Goal: Navigation & Orientation: Find specific page/section

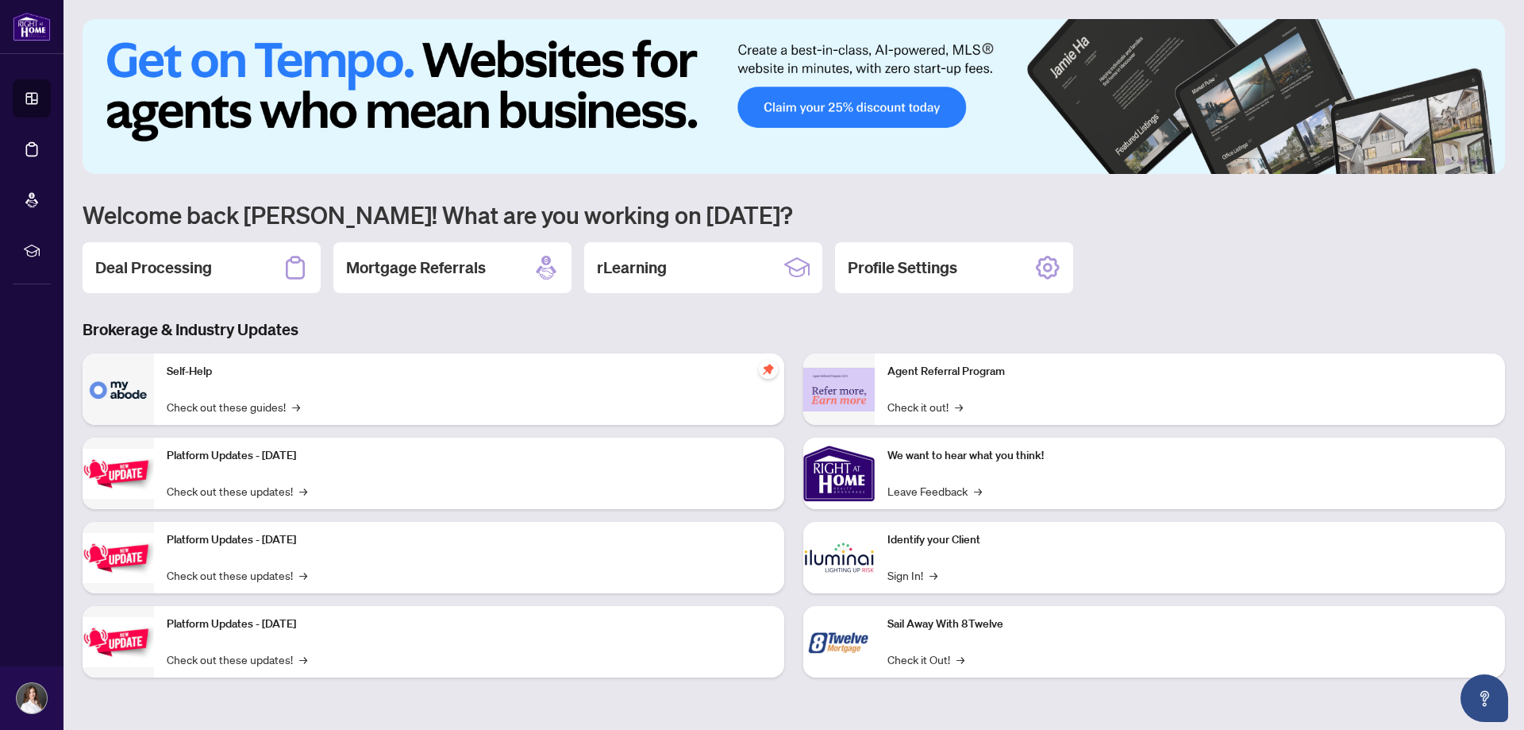
click at [940, 622] on p "Sail Away With 8Twelve" at bounding box center [1190, 623] width 605 height 17
click at [929, 656] on link "Check it Out! →" at bounding box center [926, 658] width 77 height 17
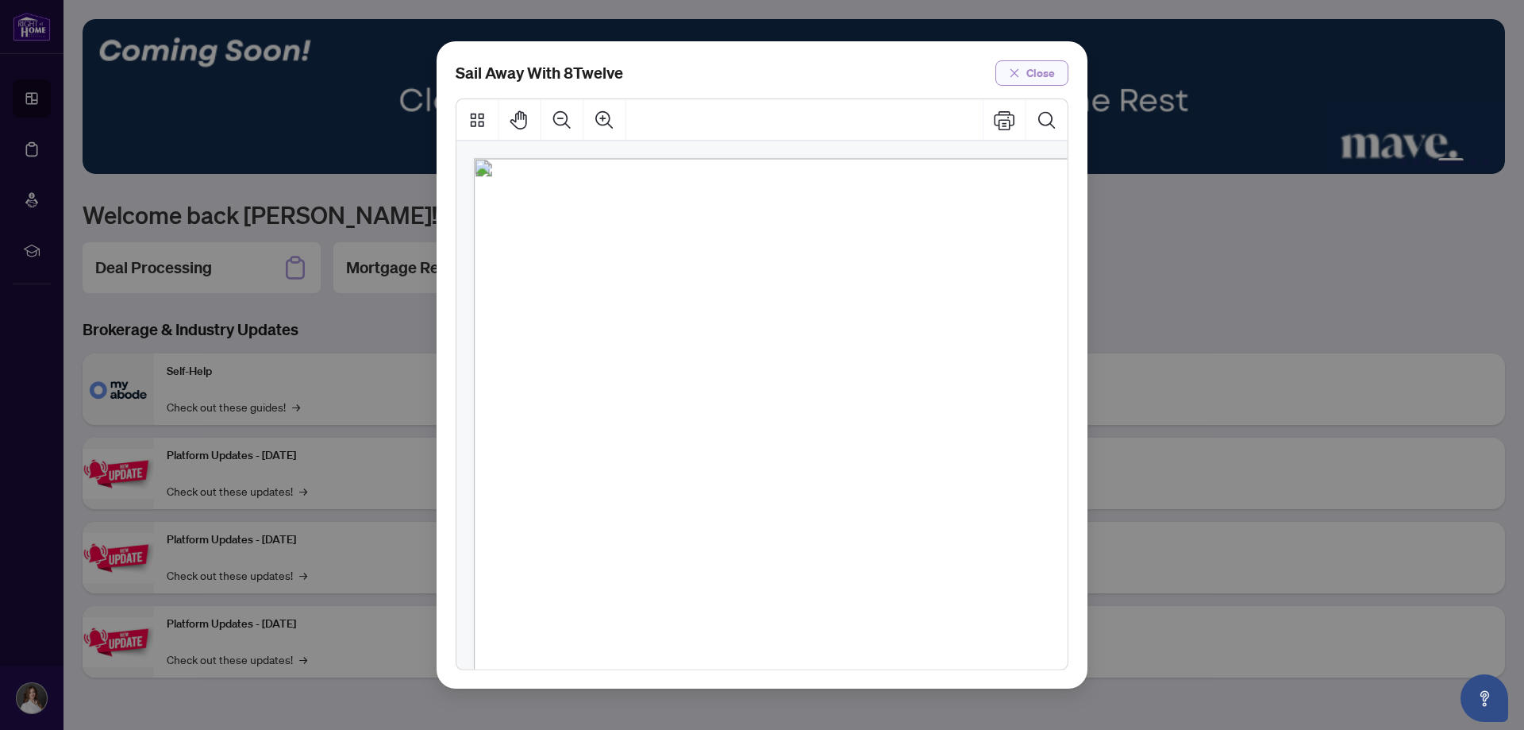
click at [1025, 77] on button "Close" at bounding box center [1032, 72] width 73 height 25
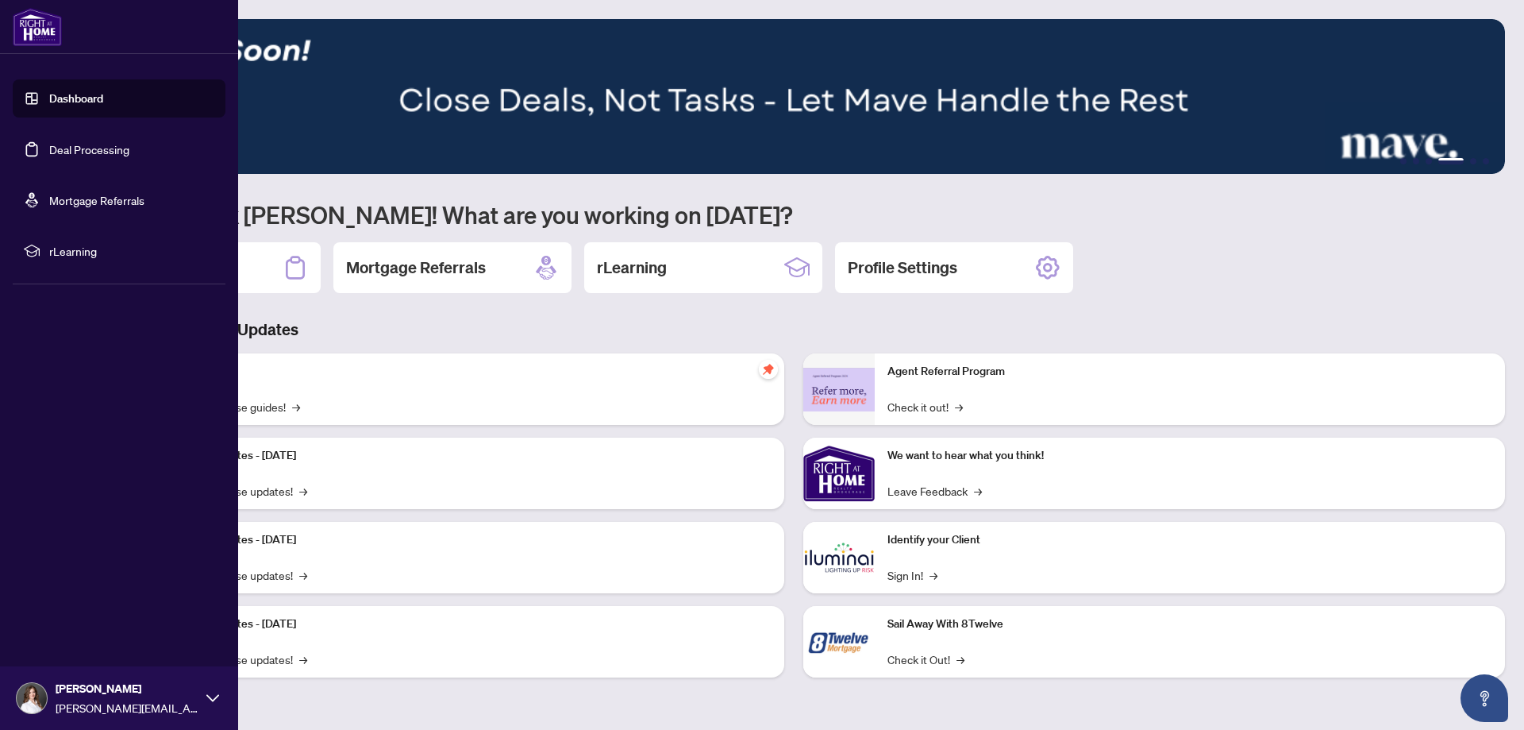
click at [92, 201] on link "Mortgage Referrals" at bounding box center [96, 200] width 95 height 14
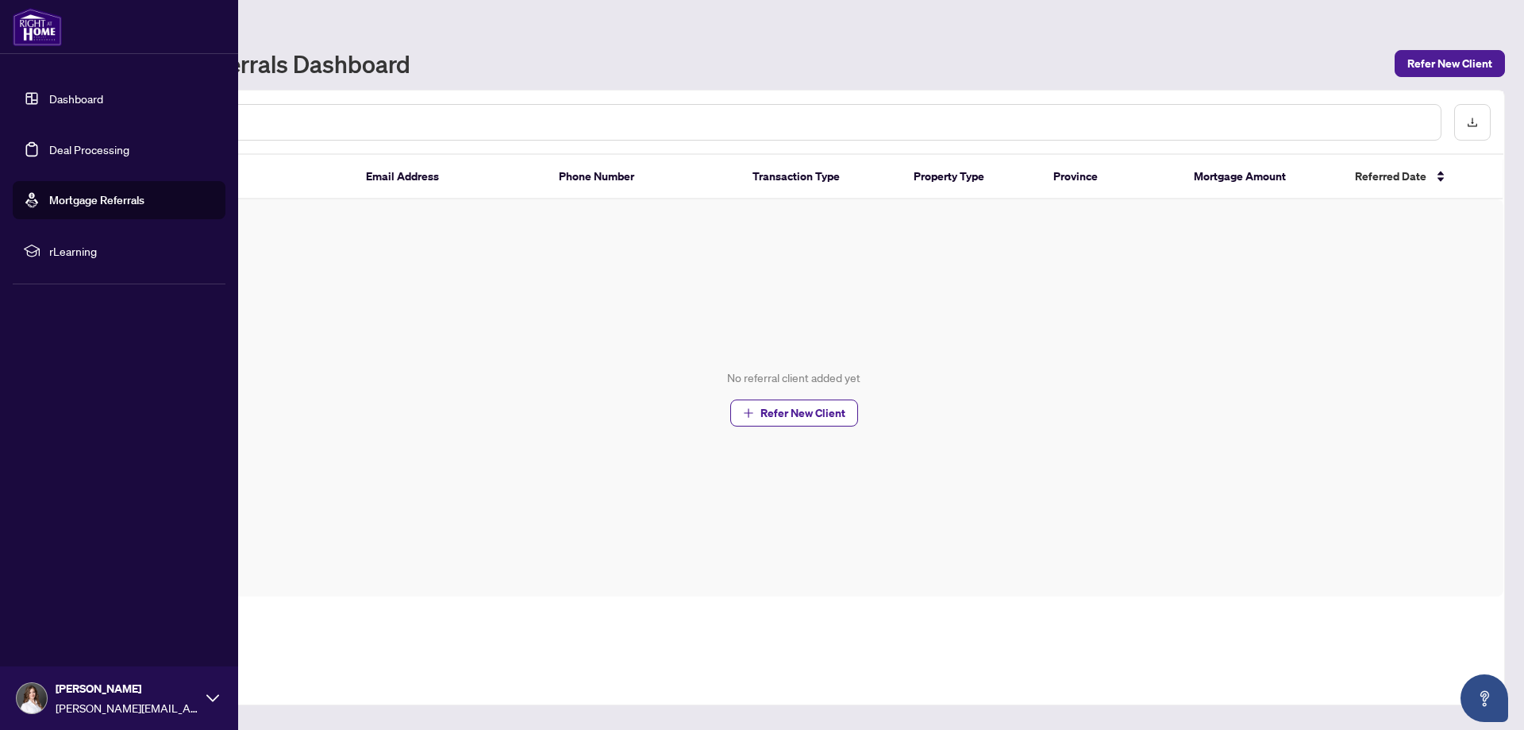
click at [62, 91] on link "Dashboard" at bounding box center [76, 98] width 54 height 14
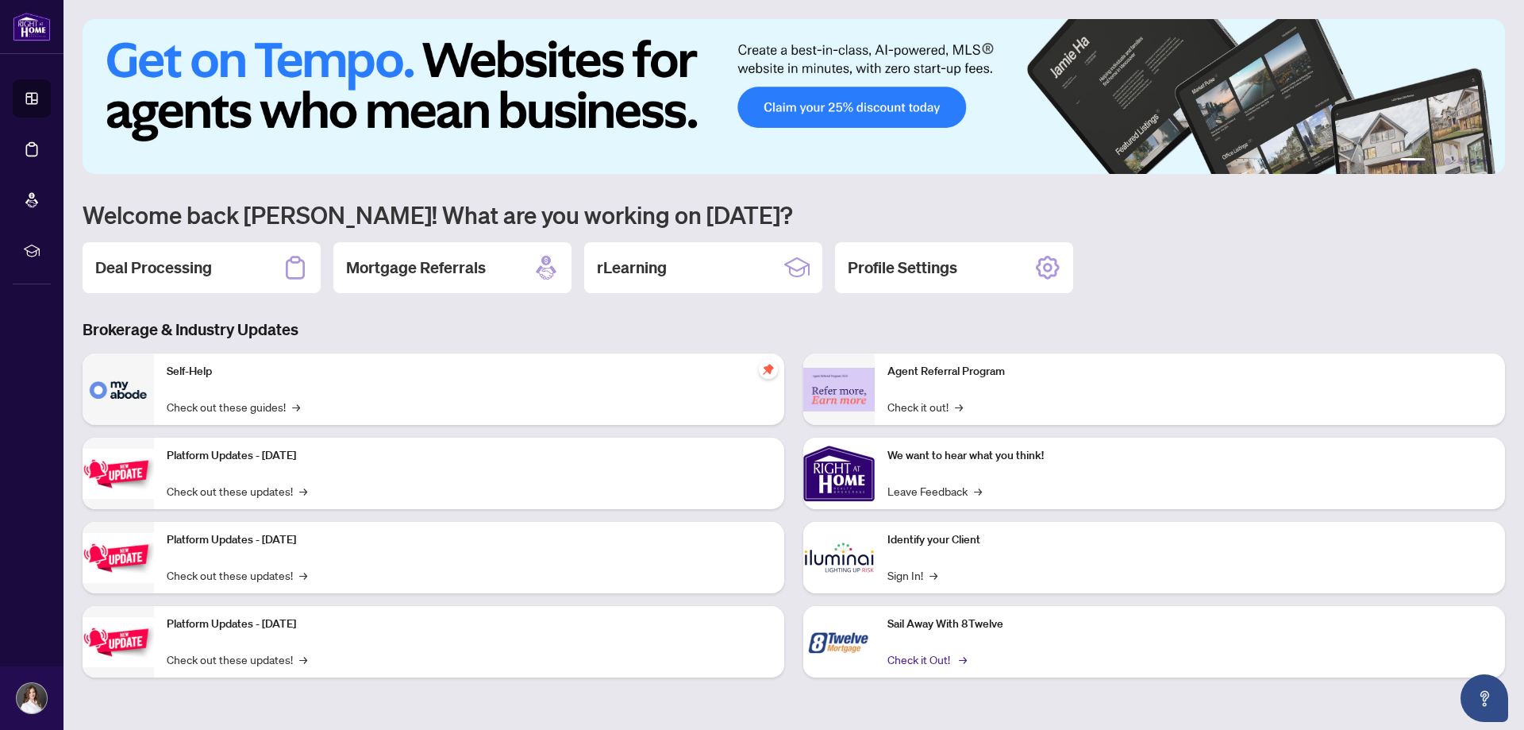
click at [926, 661] on link "Check it Out! →" at bounding box center [926, 658] width 77 height 17
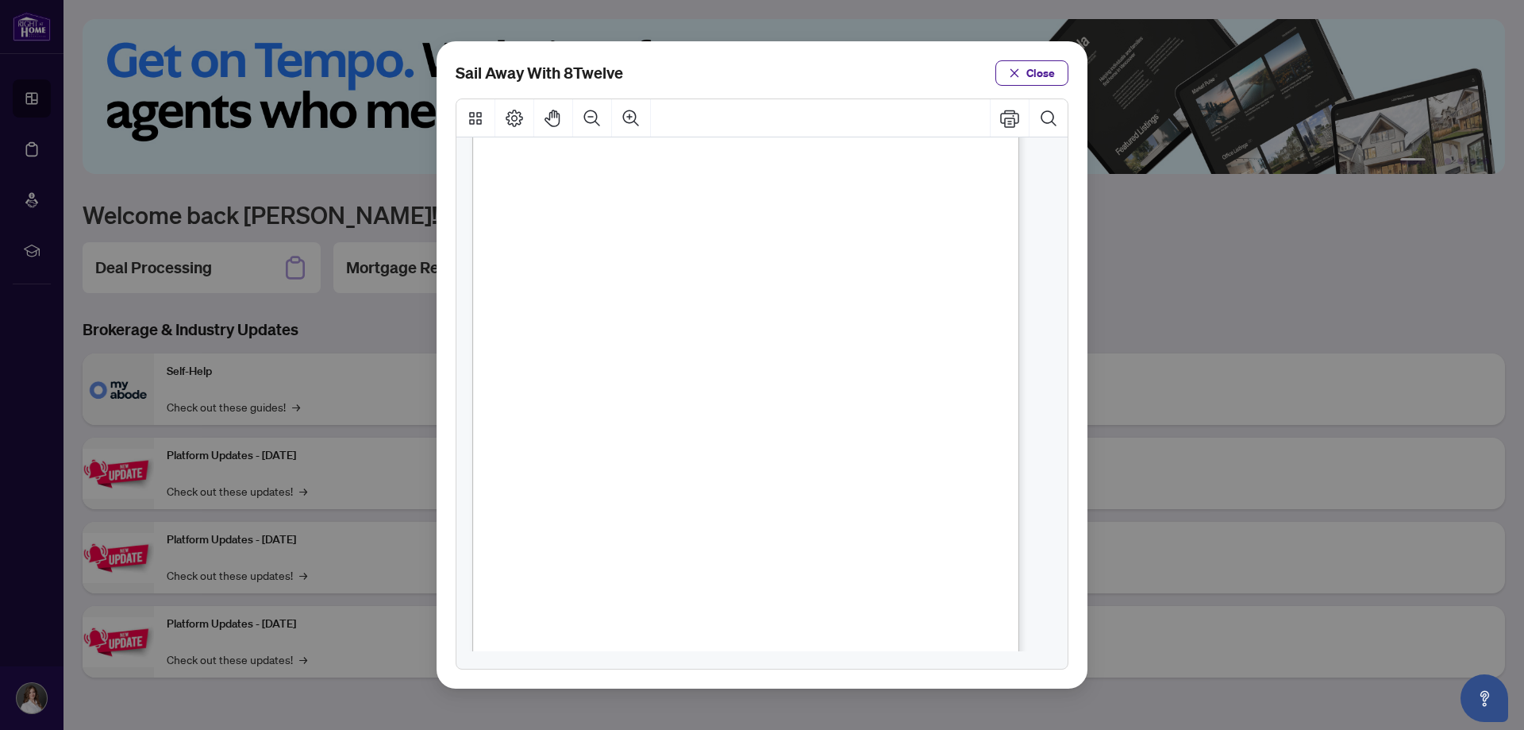
scroll to position [226, 0]
click at [627, 121] on icon "Zoom In" at bounding box center [631, 118] width 19 height 19
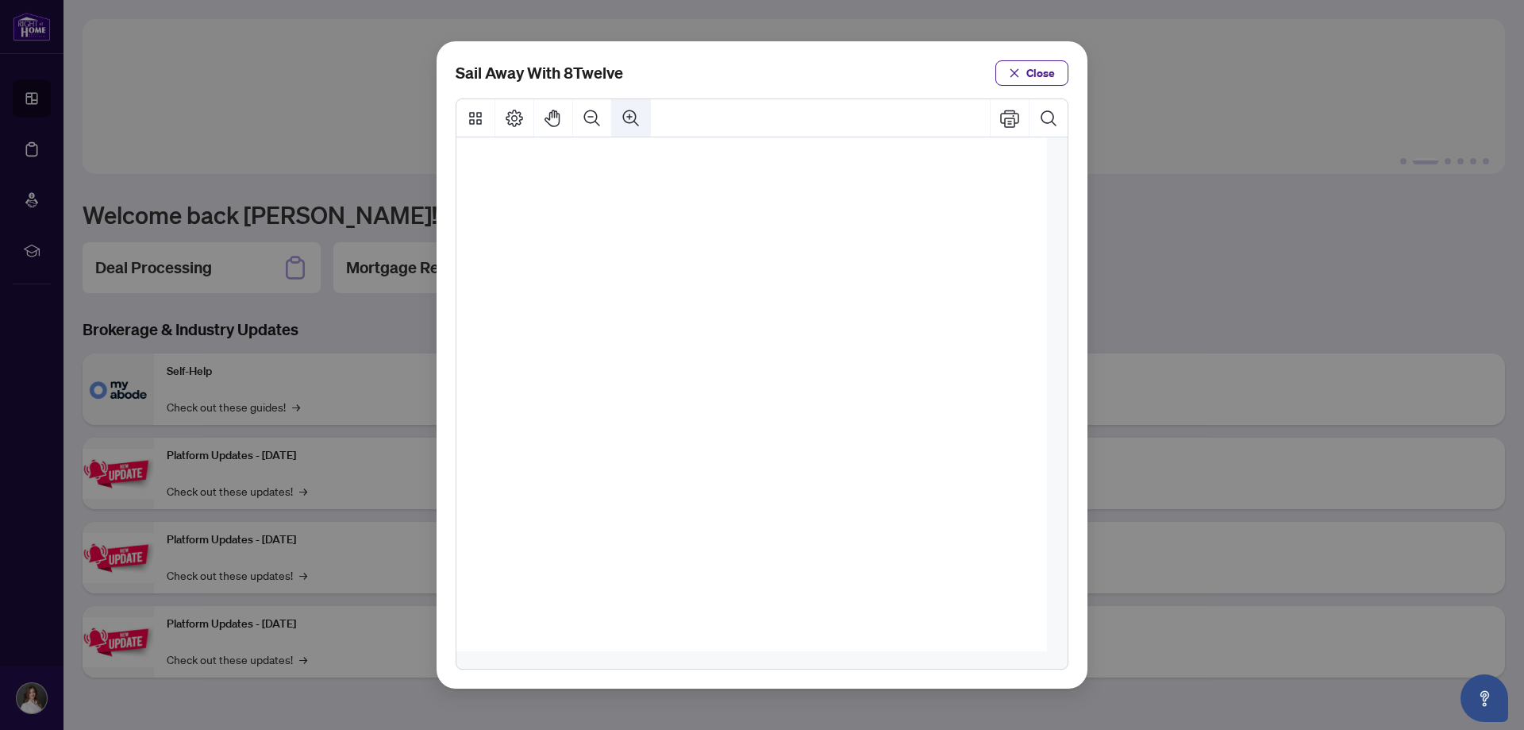
click at [629, 120] on icon "Zoom In" at bounding box center [631, 118] width 19 height 19
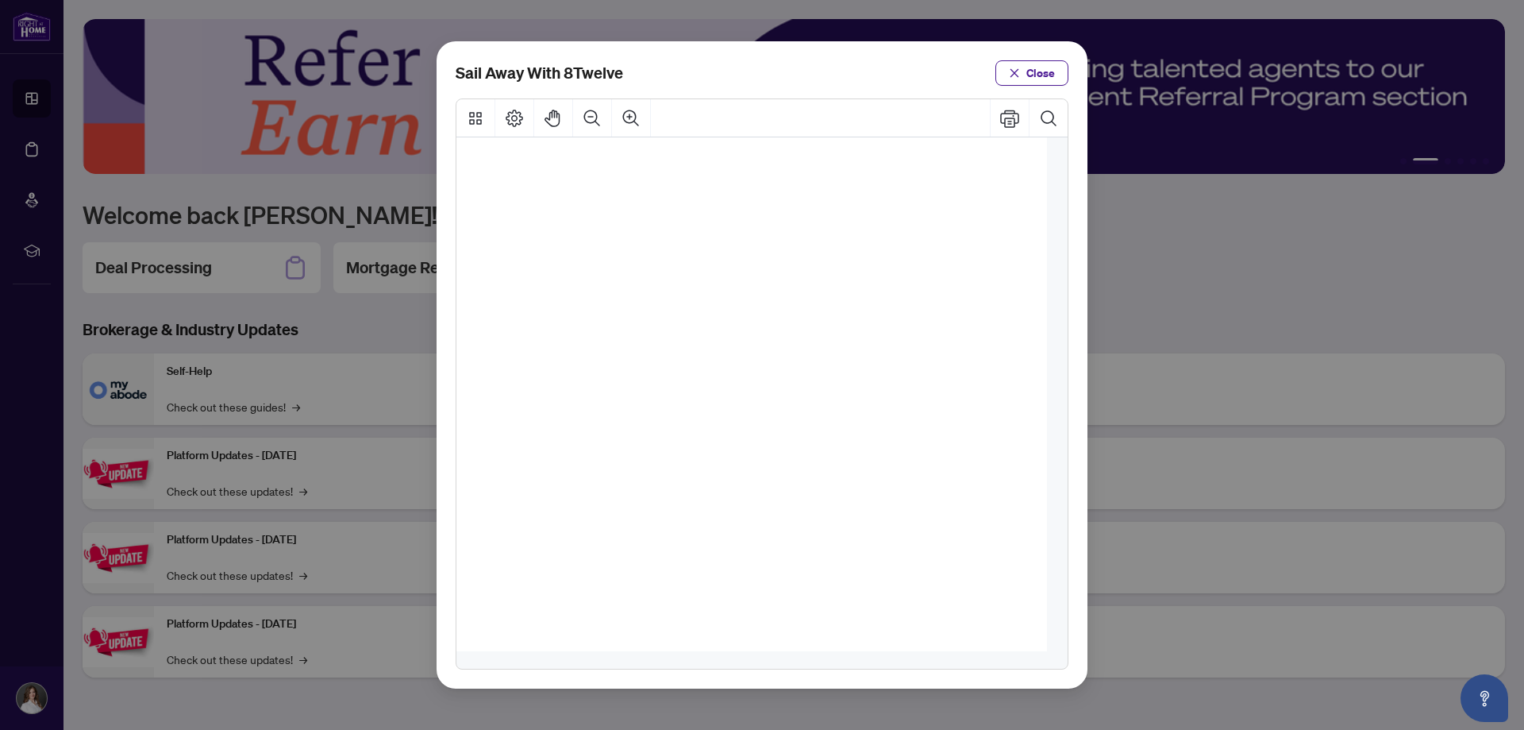
scroll to position [557, 154]
drag, startPoint x: 630, startPoint y: 372, endPoint x: 788, endPoint y: 379, distance: 158.1
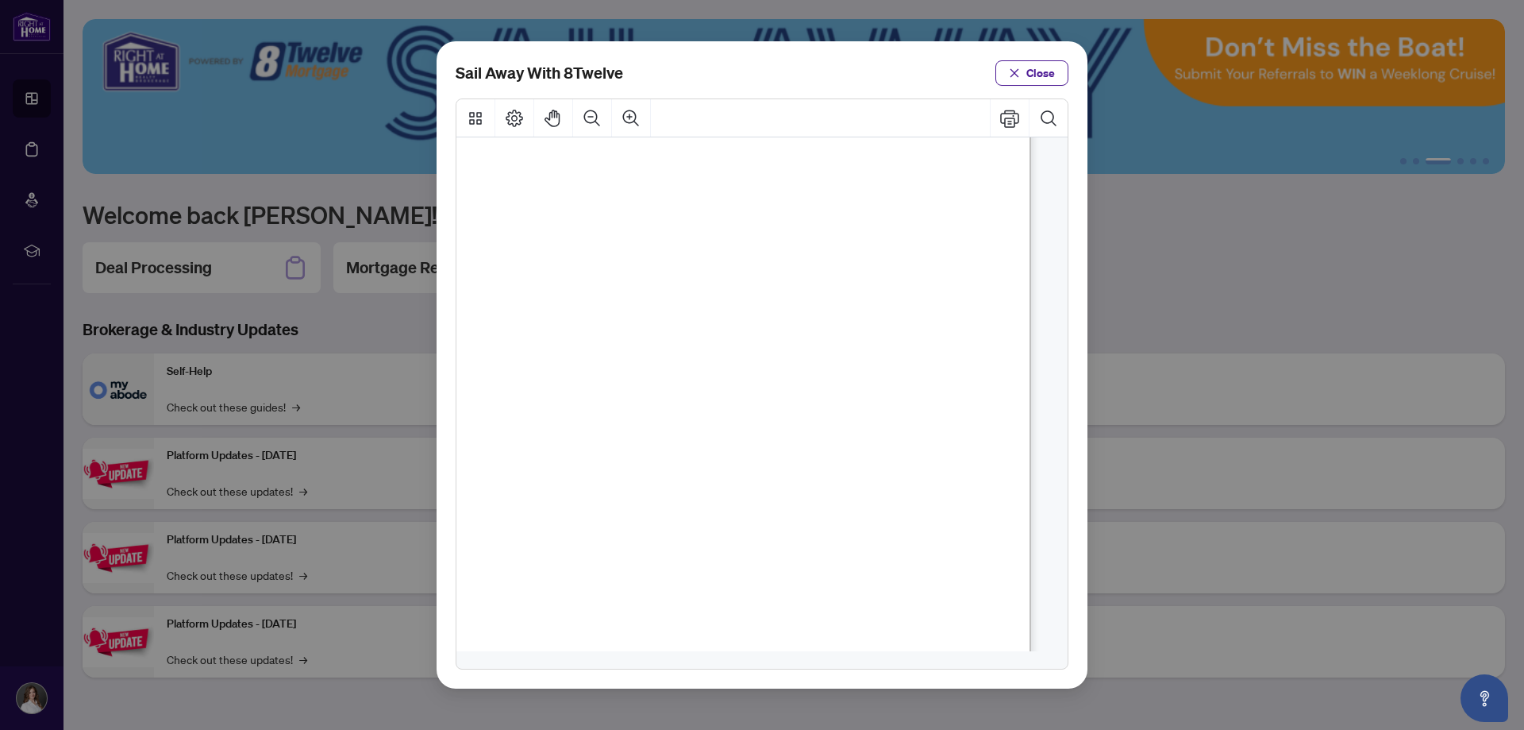
scroll to position [318, 308]
click at [1045, 80] on span "Close" at bounding box center [1041, 72] width 29 height 25
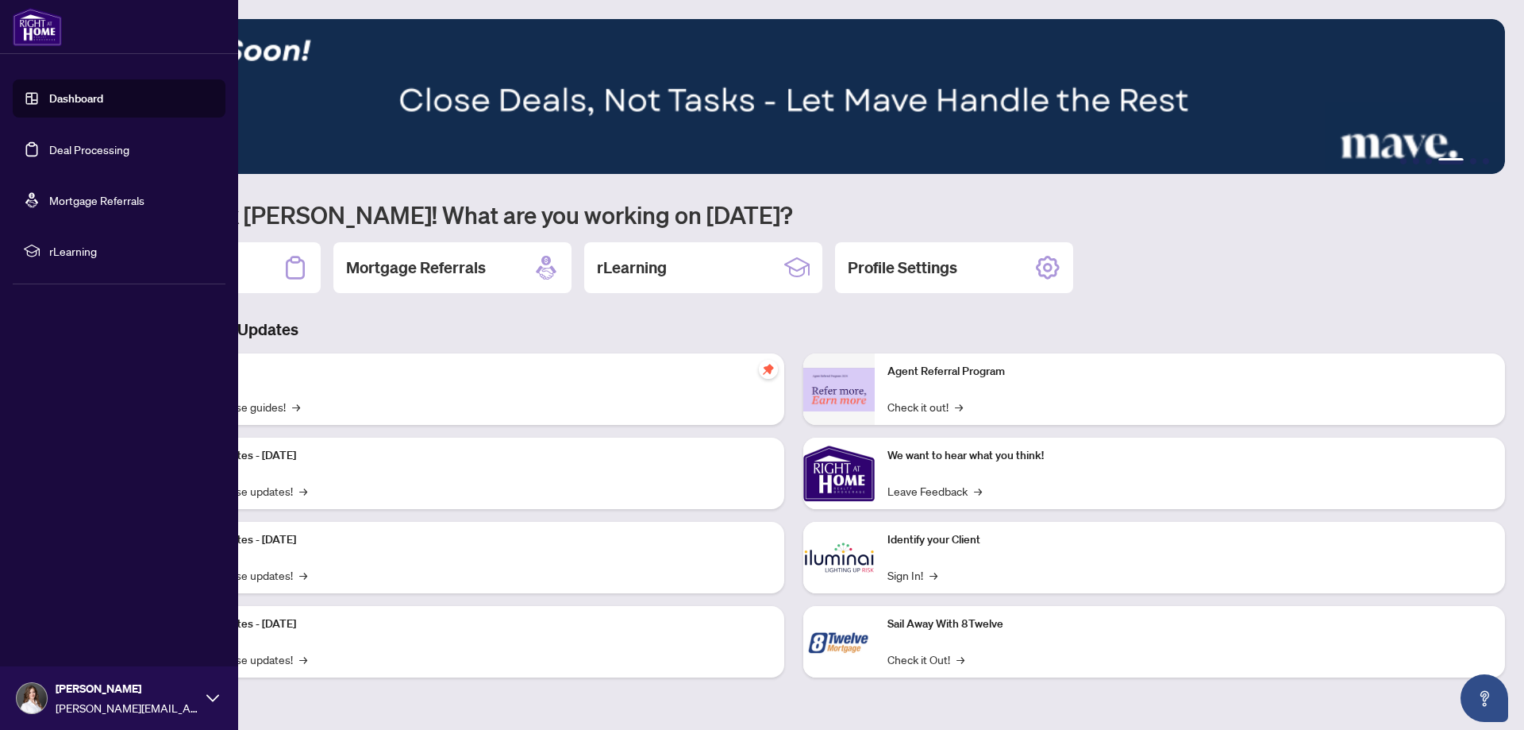
click at [97, 201] on link "Mortgage Referrals" at bounding box center [96, 200] width 95 height 14
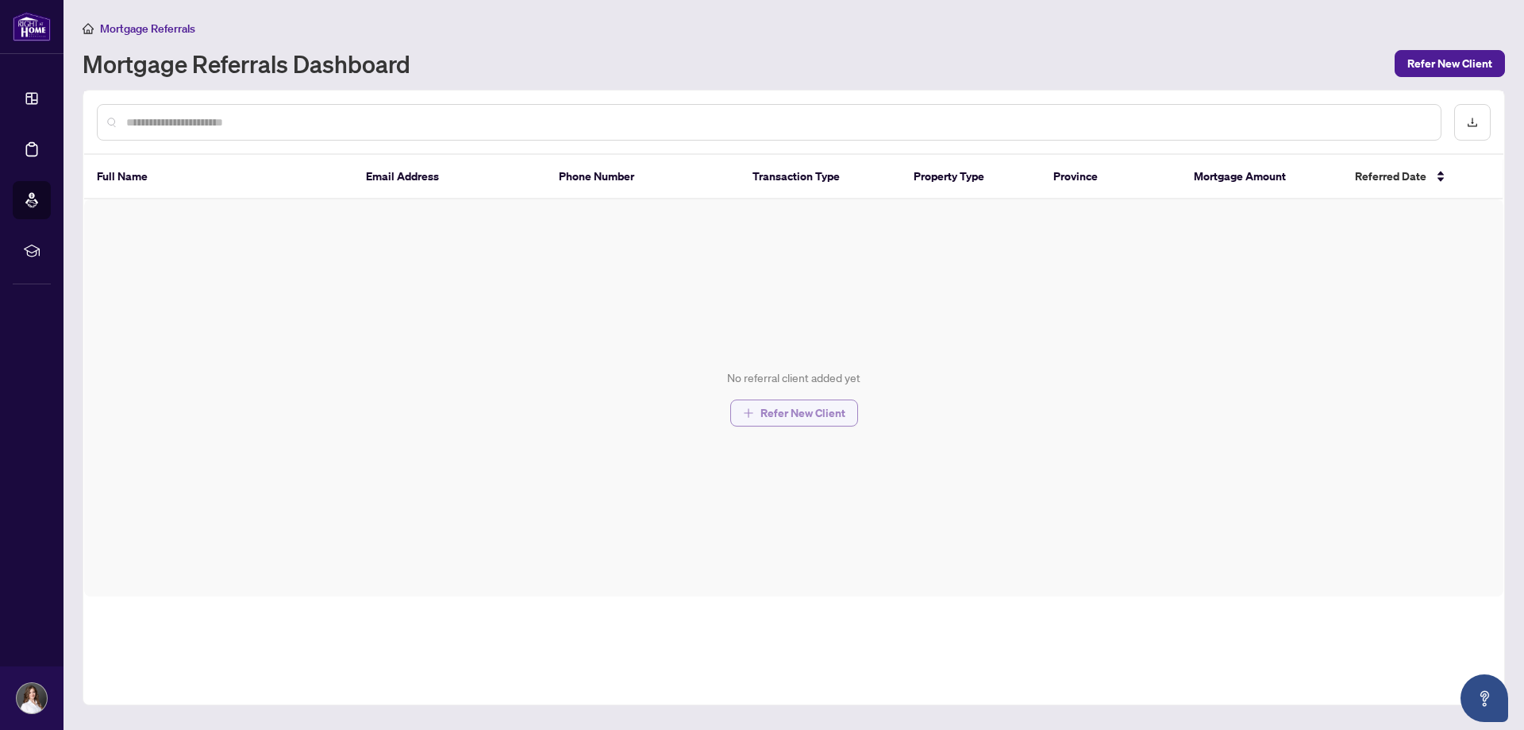
click at [802, 410] on span "Refer New Client" at bounding box center [803, 412] width 85 height 25
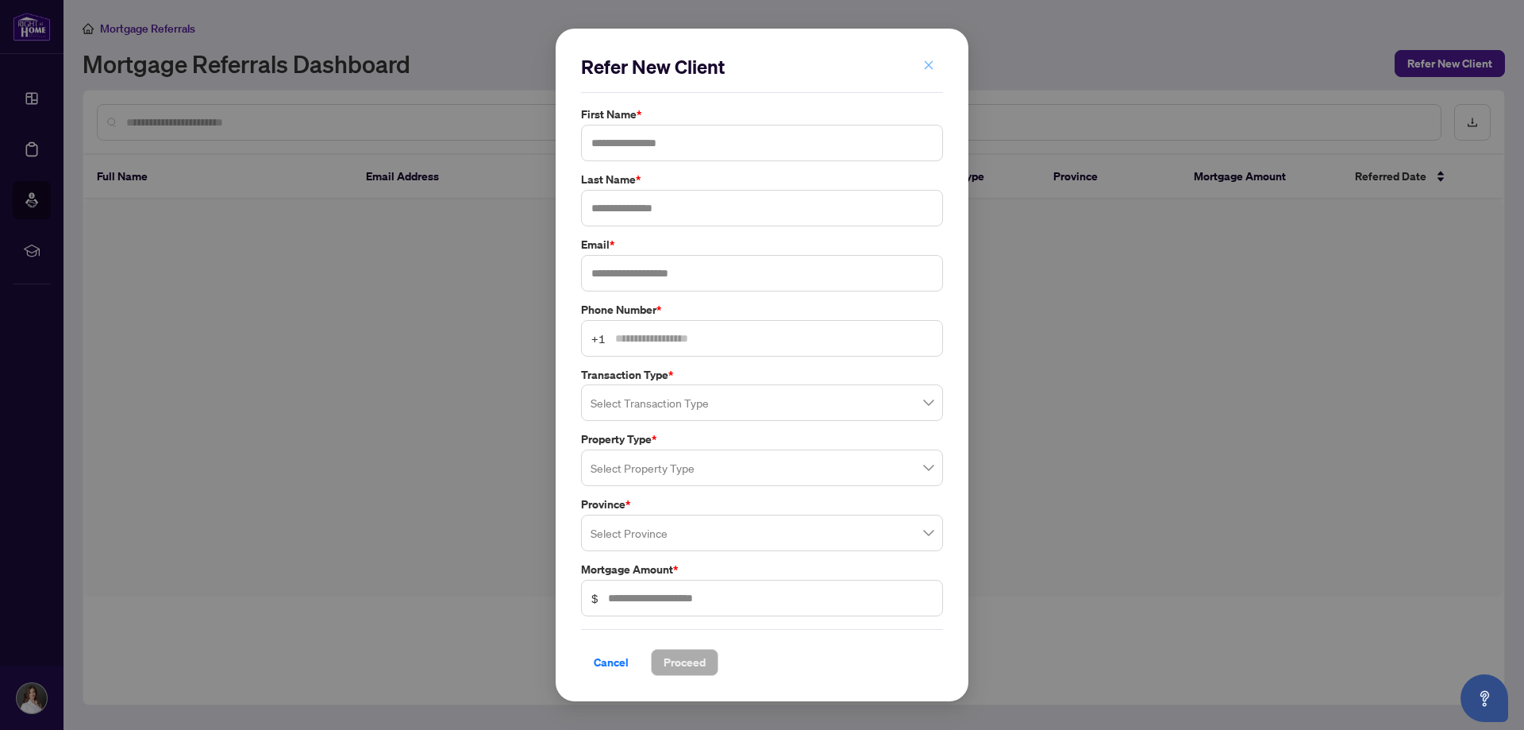
click at [938, 62] on button "button" at bounding box center [929, 65] width 32 height 27
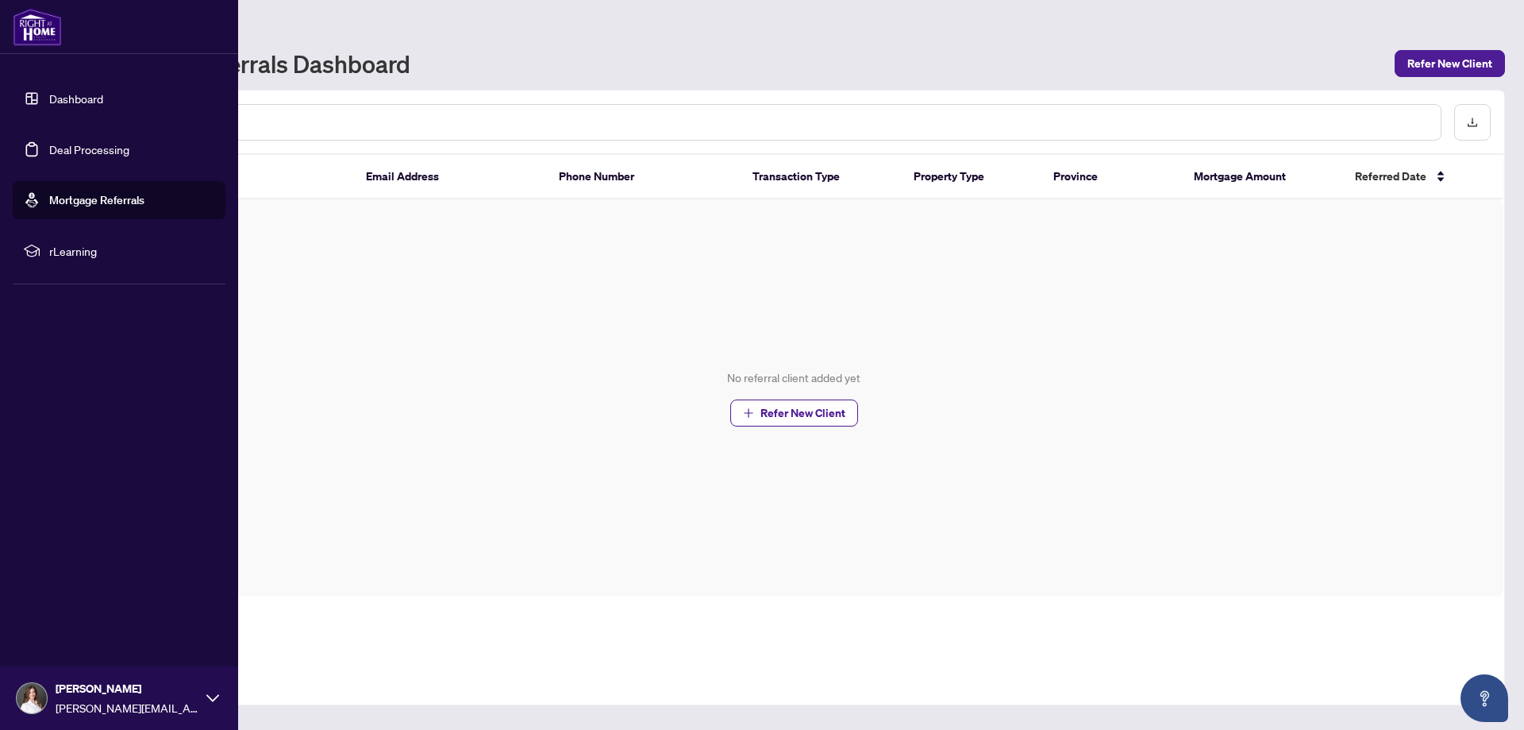
click at [102, 148] on link "Deal Processing" at bounding box center [89, 149] width 80 height 14
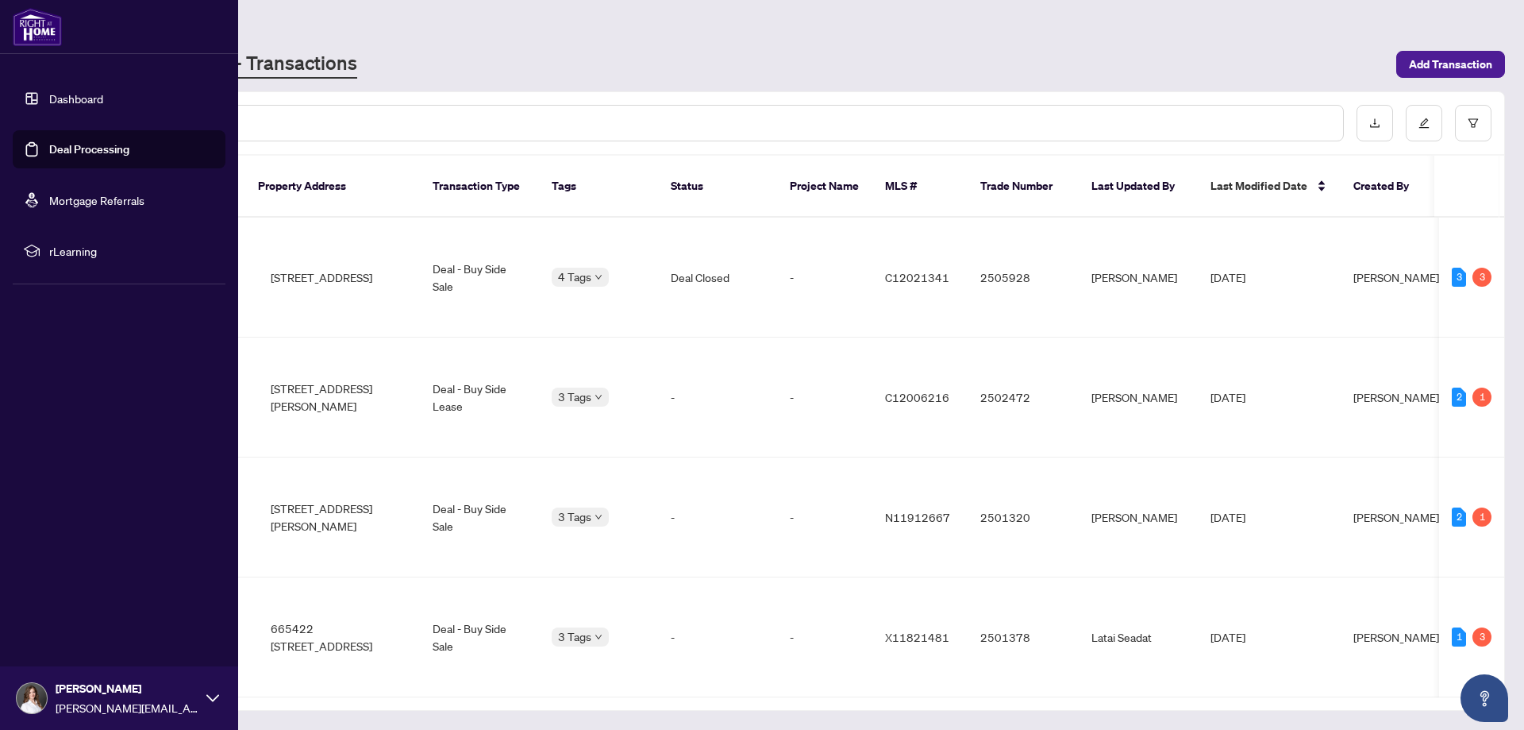
click at [103, 91] on link "Dashboard" at bounding box center [76, 98] width 54 height 14
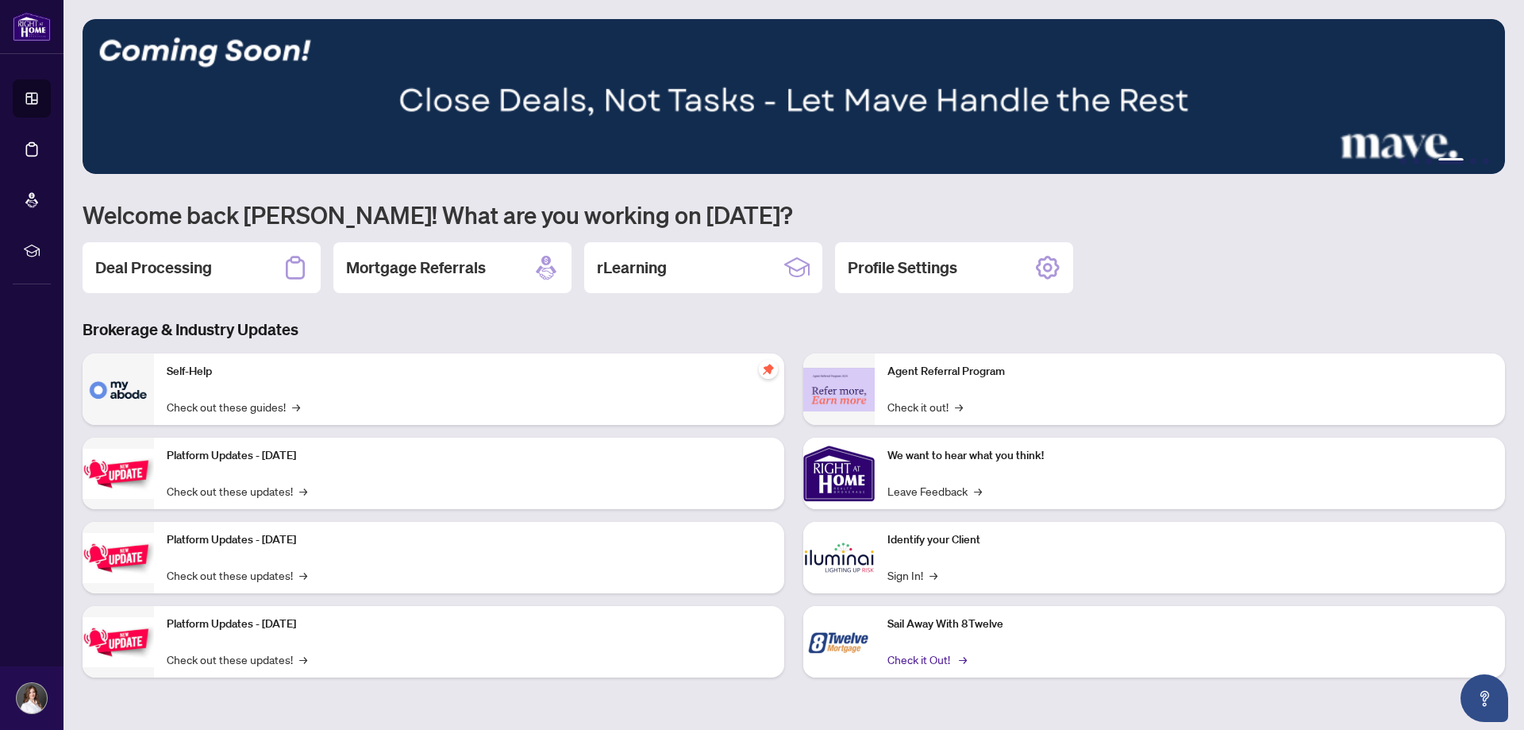
click at [921, 656] on link "Check it Out! →" at bounding box center [926, 658] width 77 height 17
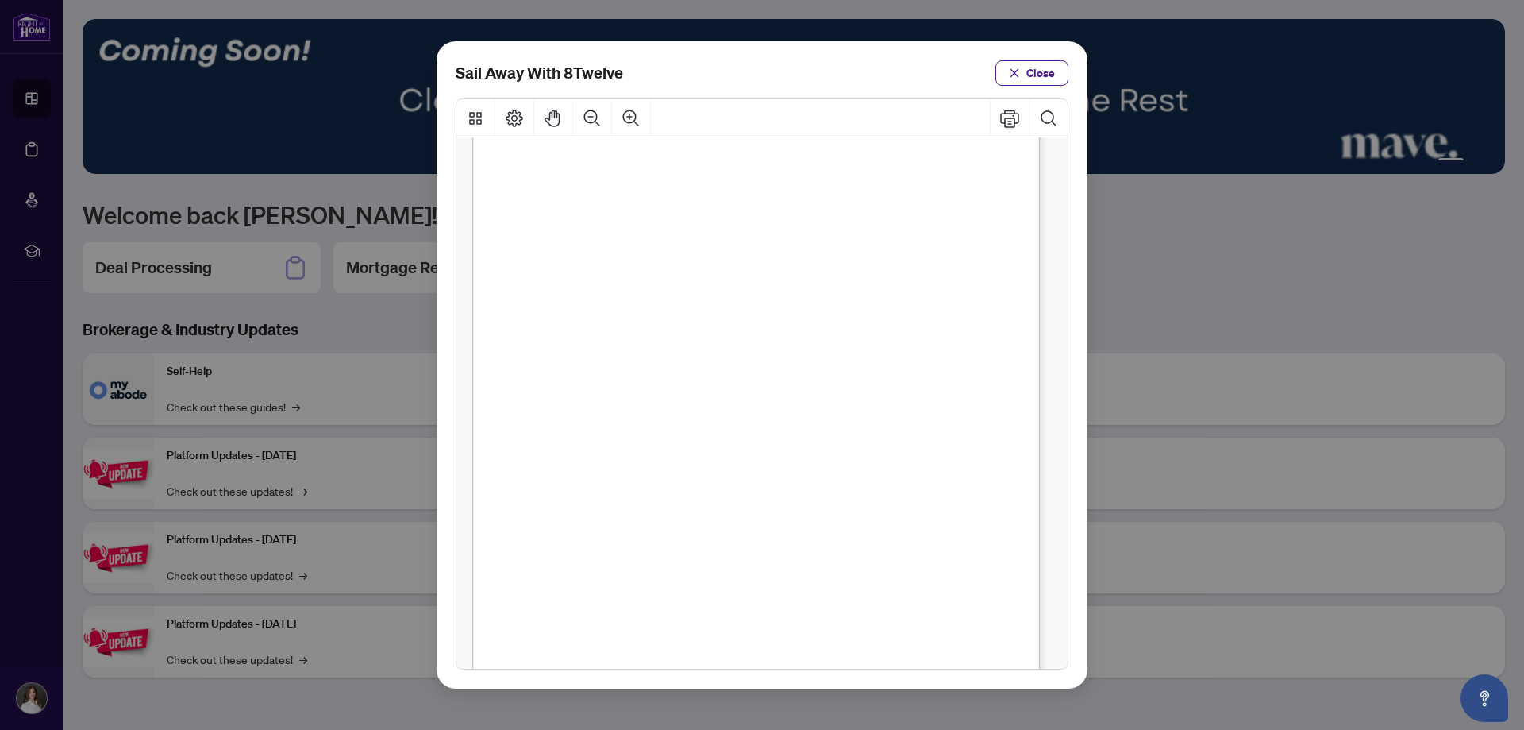
scroll to position [235, 0]
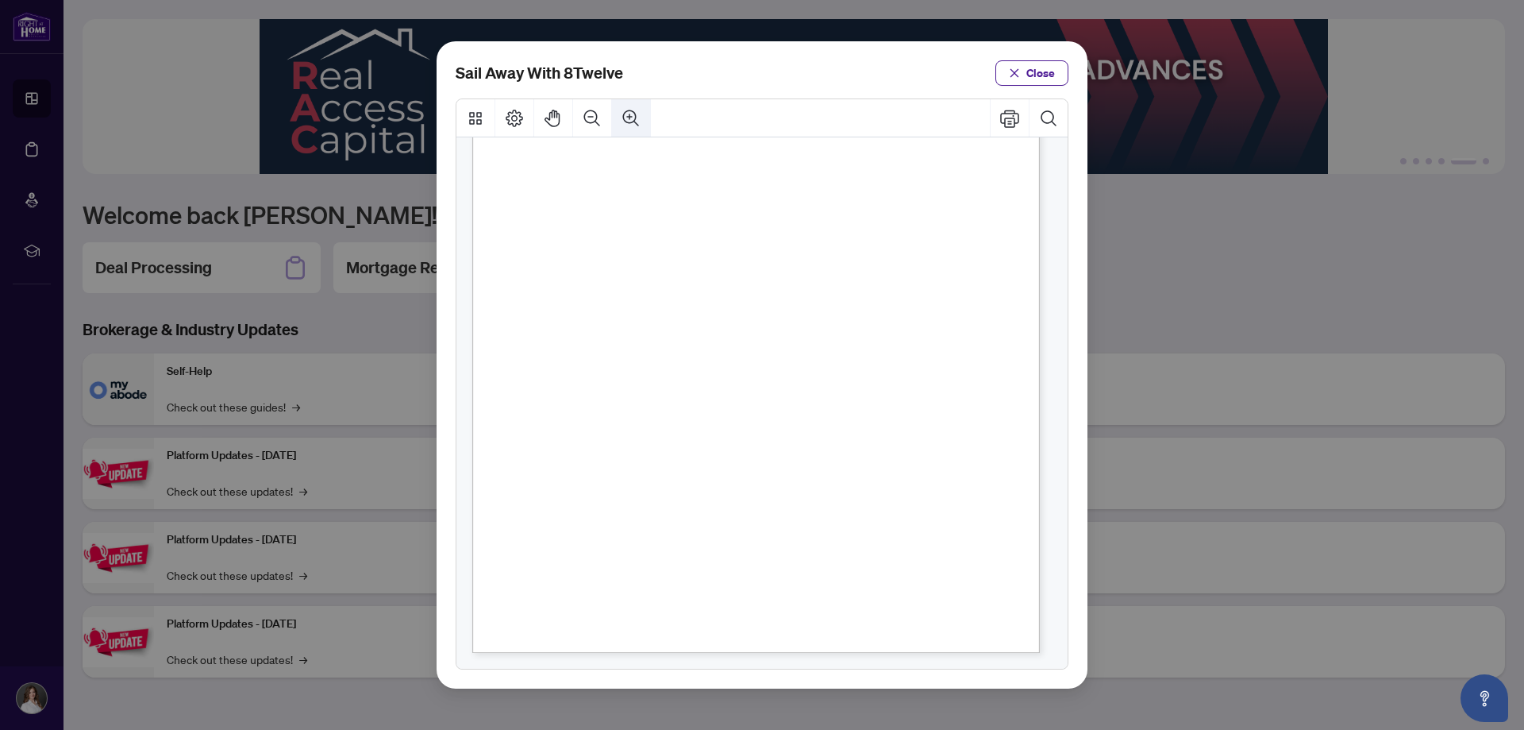
click at [635, 117] on icon "Zoom In" at bounding box center [631, 118] width 19 height 19
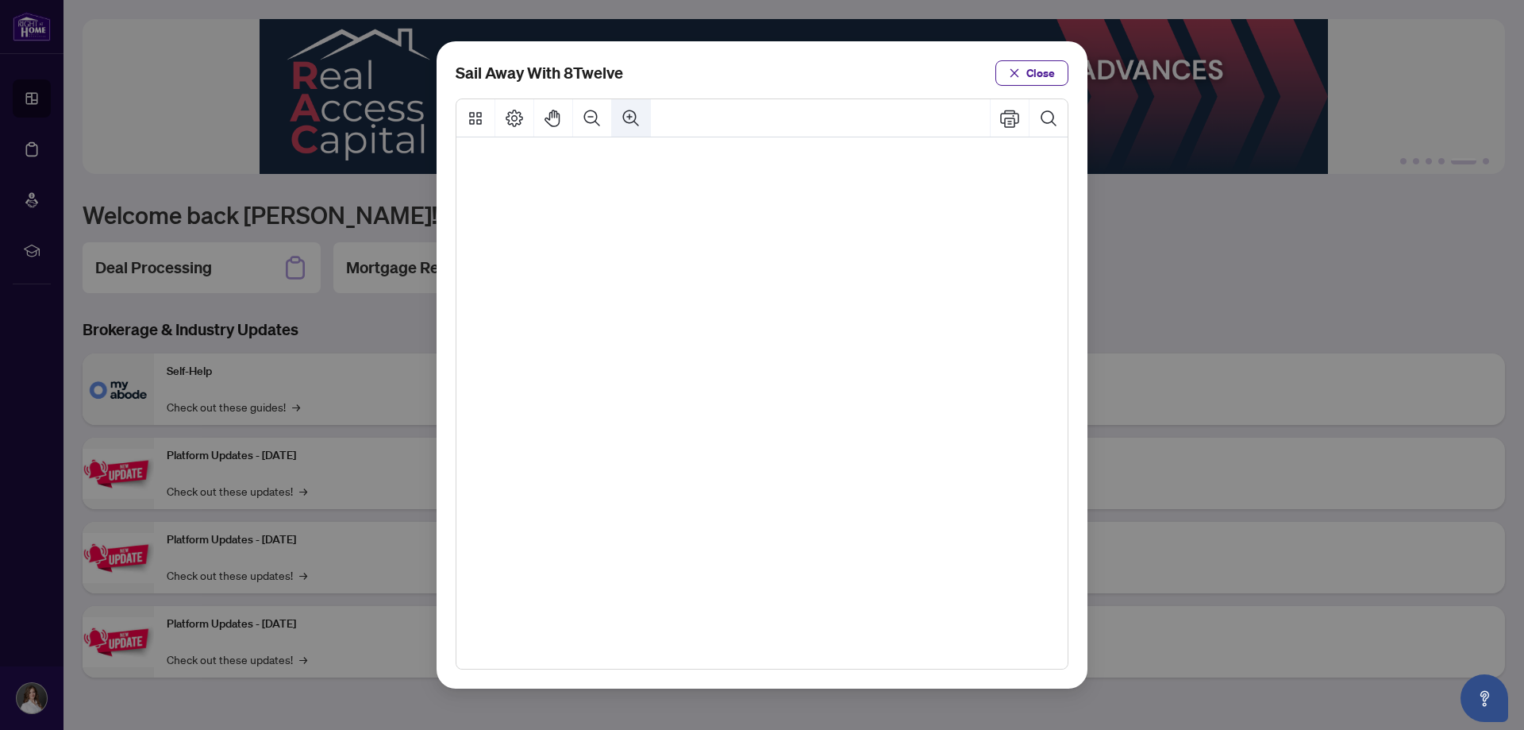
click at [638, 117] on icon "Zoom In" at bounding box center [631, 118] width 19 height 19
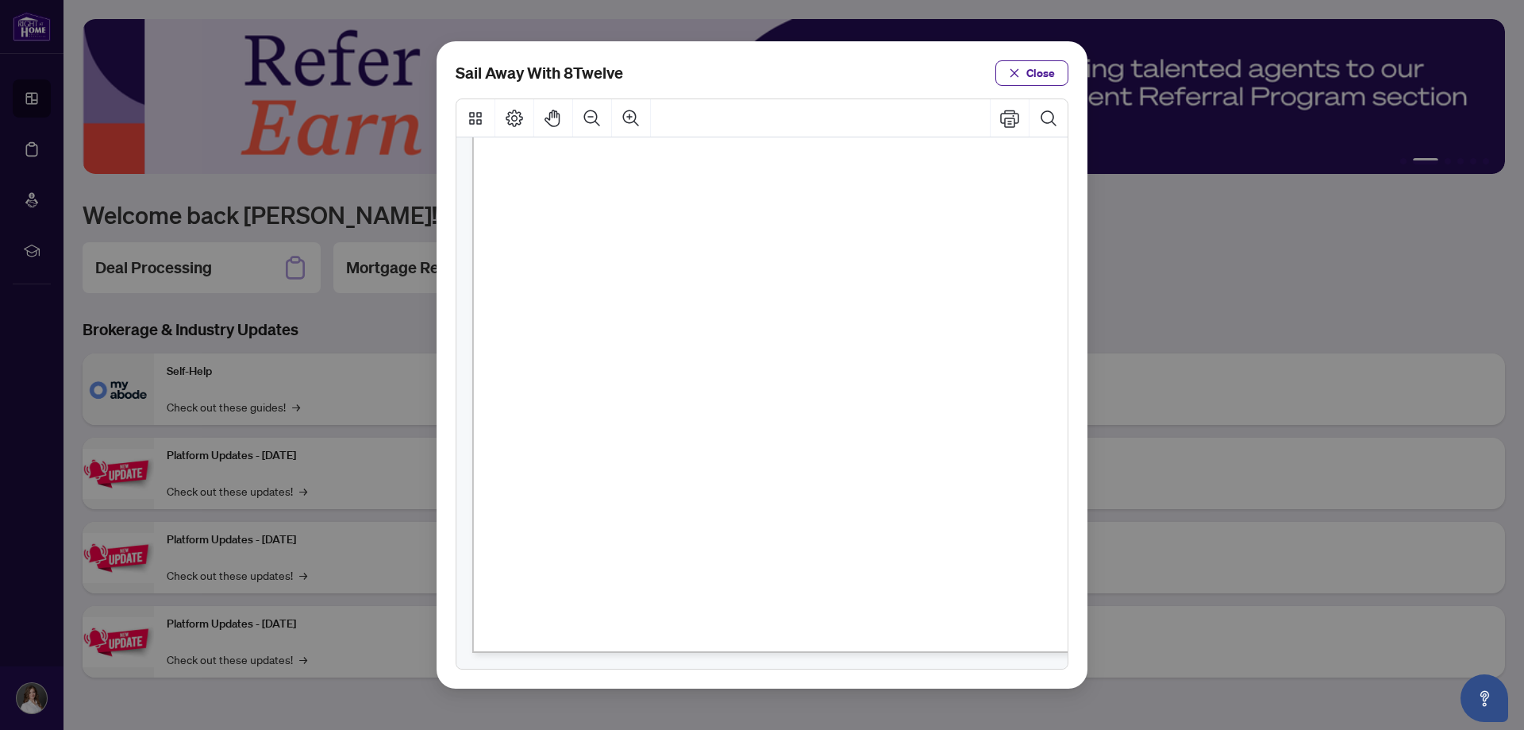
scroll to position [661, 0]
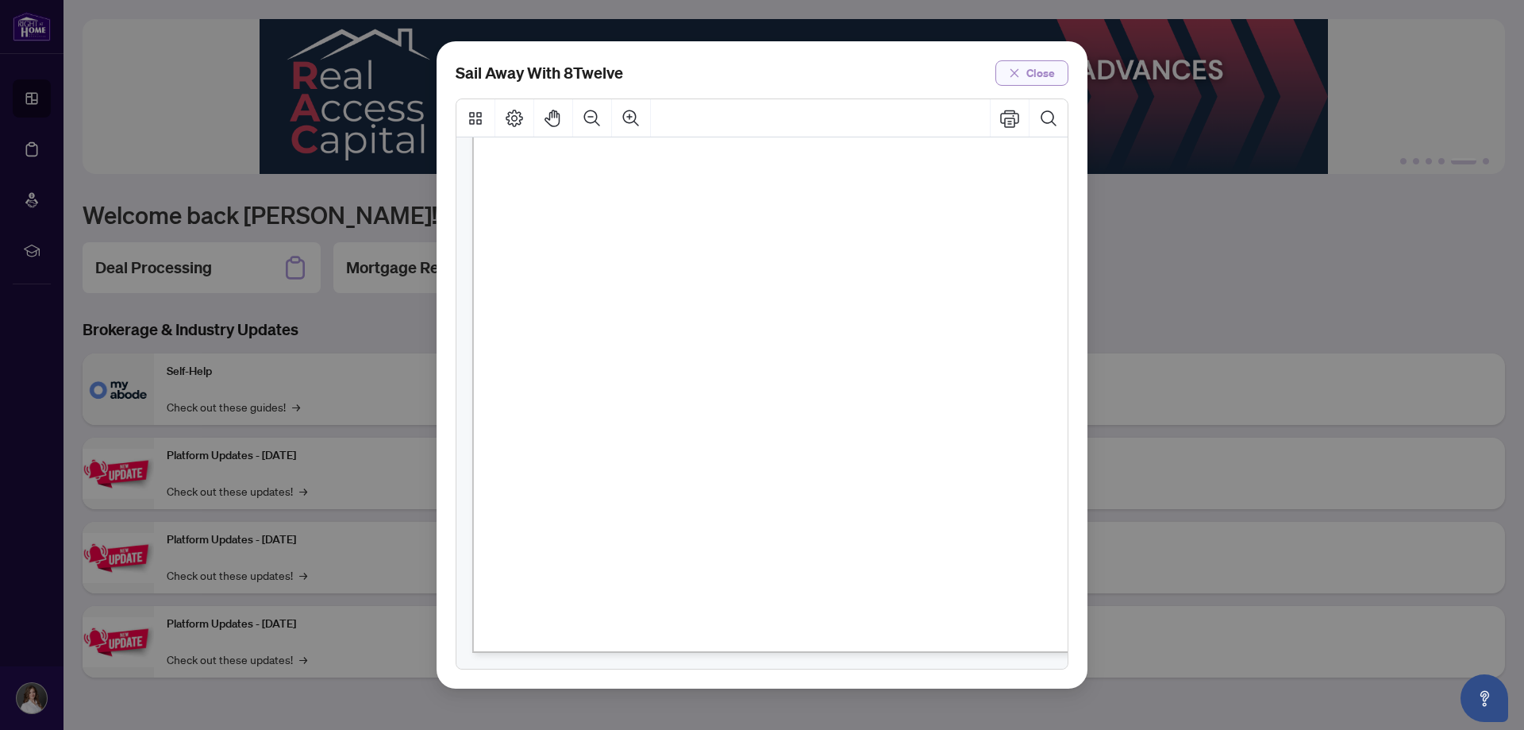
click at [1050, 71] on span "Close" at bounding box center [1041, 72] width 29 height 25
